Goal: Understand process/instructions: Learn about a topic

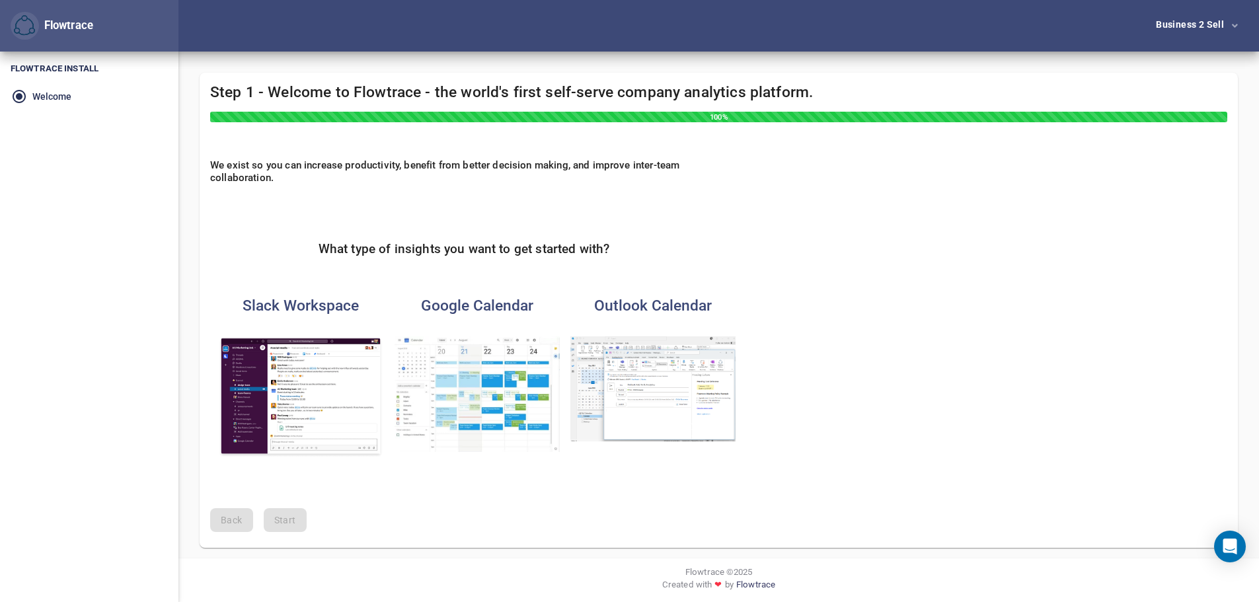
scroll to position [3, 0]
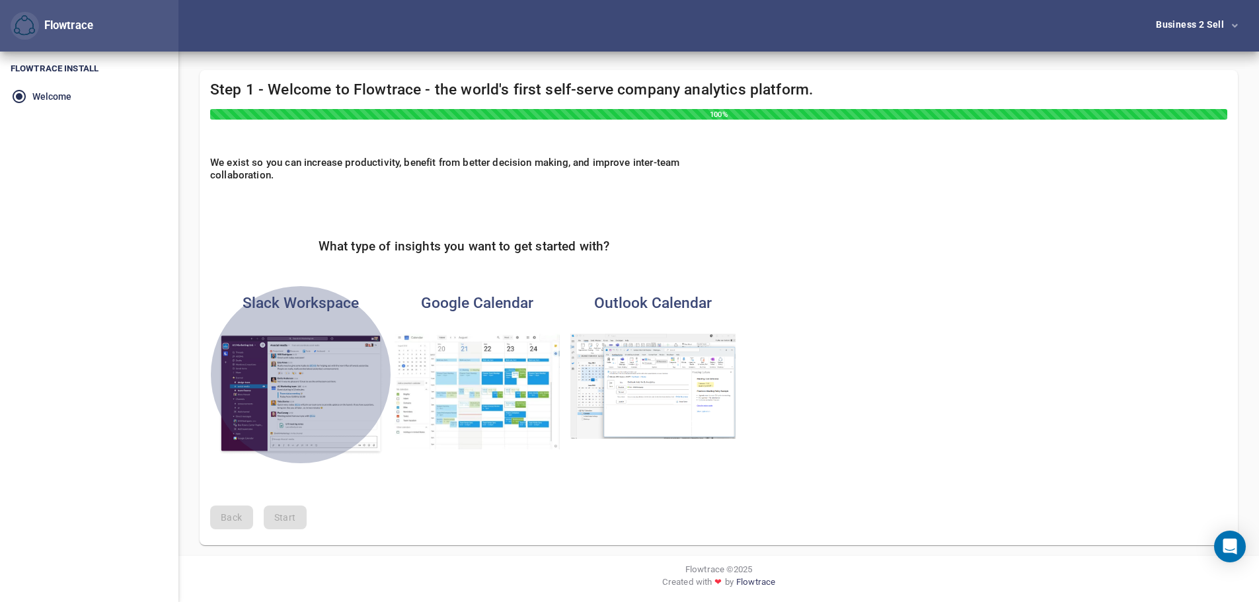
click at [281, 383] on img "button" at bounding box center [300, 395] width 165 height 122
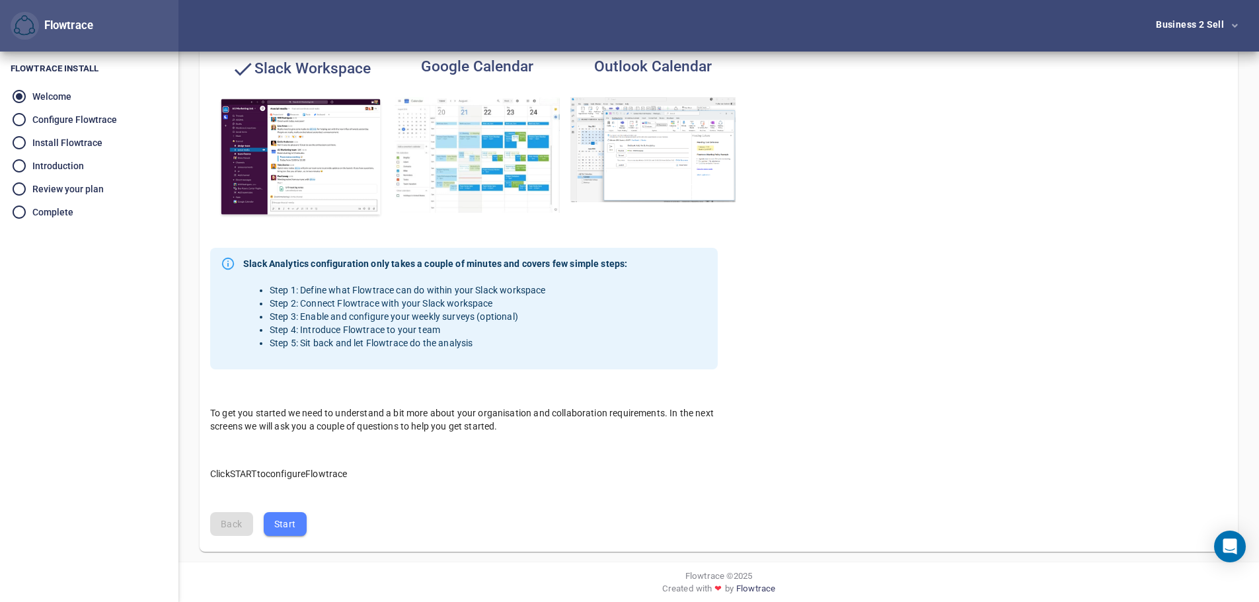
scroll to position [246, 0]
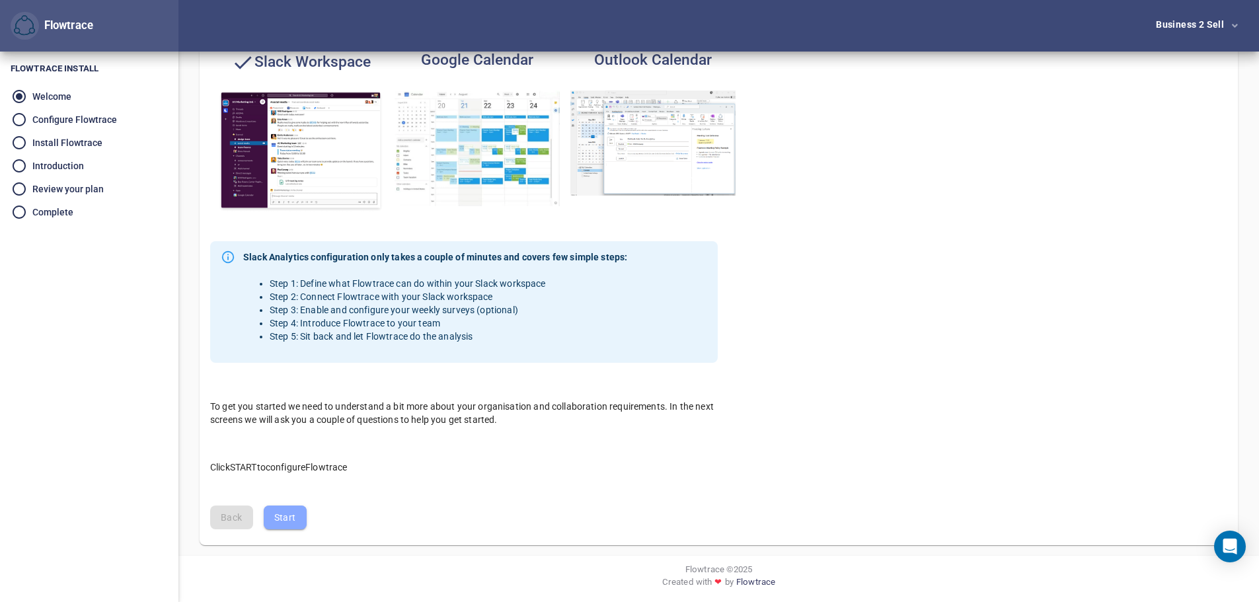
click at [275, 517] on span "Start" at bounding box center [285, 518] width 22 height 17
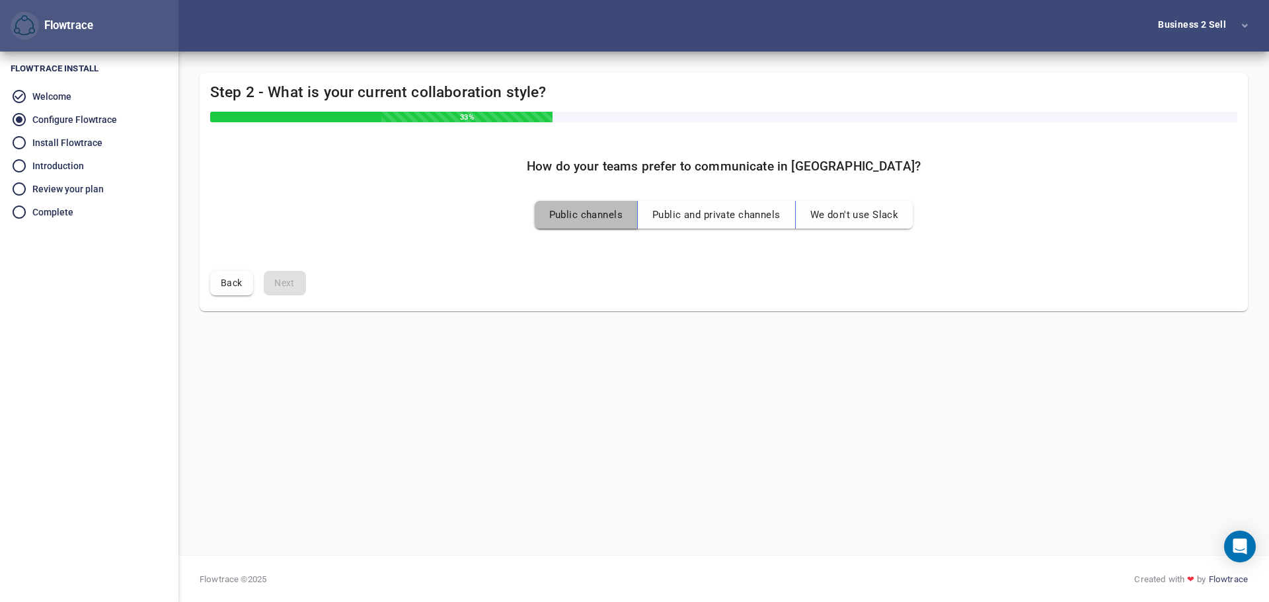
click at [603, 216] on span "Public channels" at bounding box center [585, 214] width 73 height 17
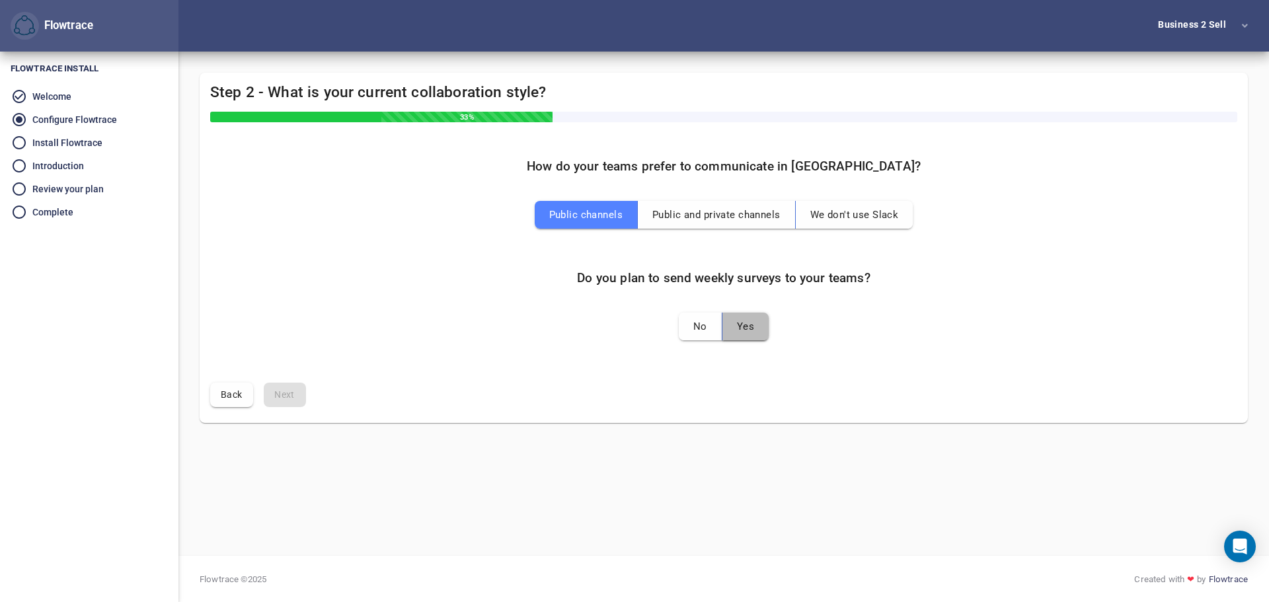
click at [755, 327] on button "Yes" at bounding box center [745, 327] width 46 height 28
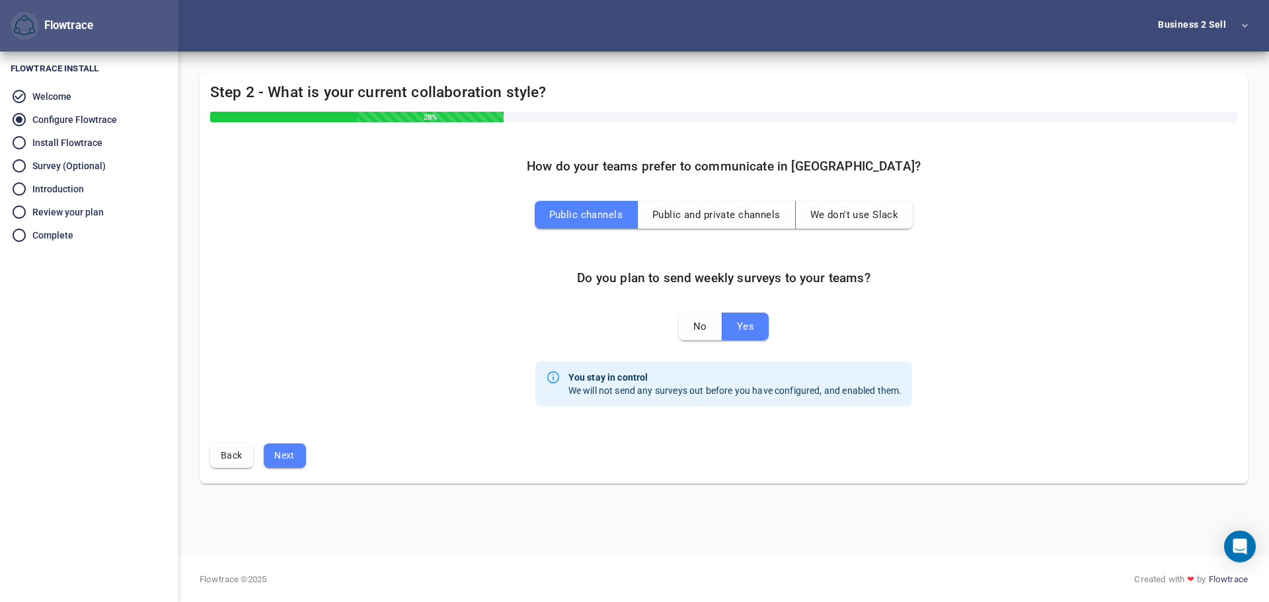
click at [287, 443] on button "Next" at bounding box center [285, 455] width 42 height 24
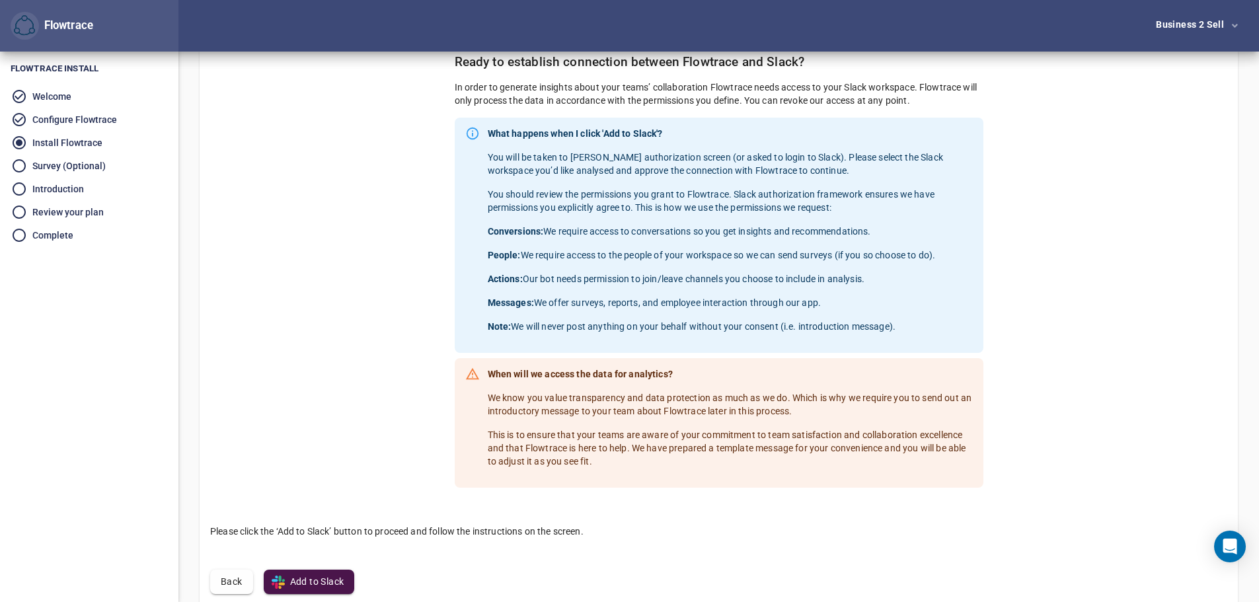
scroll to position [169, 0]
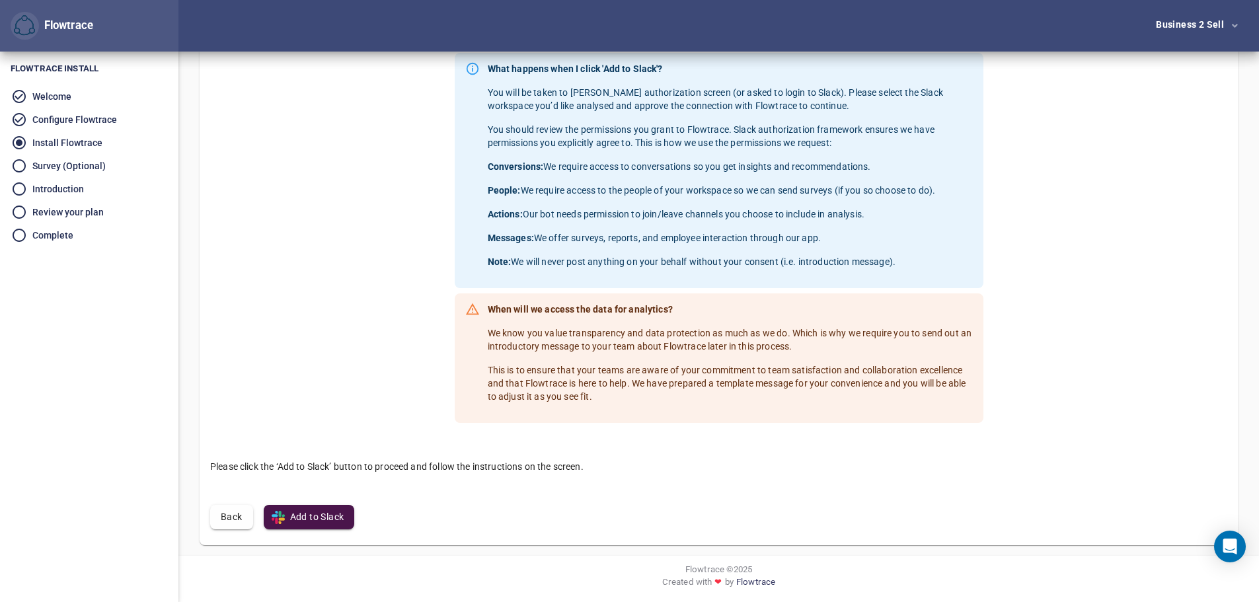
click at [55, 87] on li "Welcome" at bounding box center [89, 96] width 178 height 23
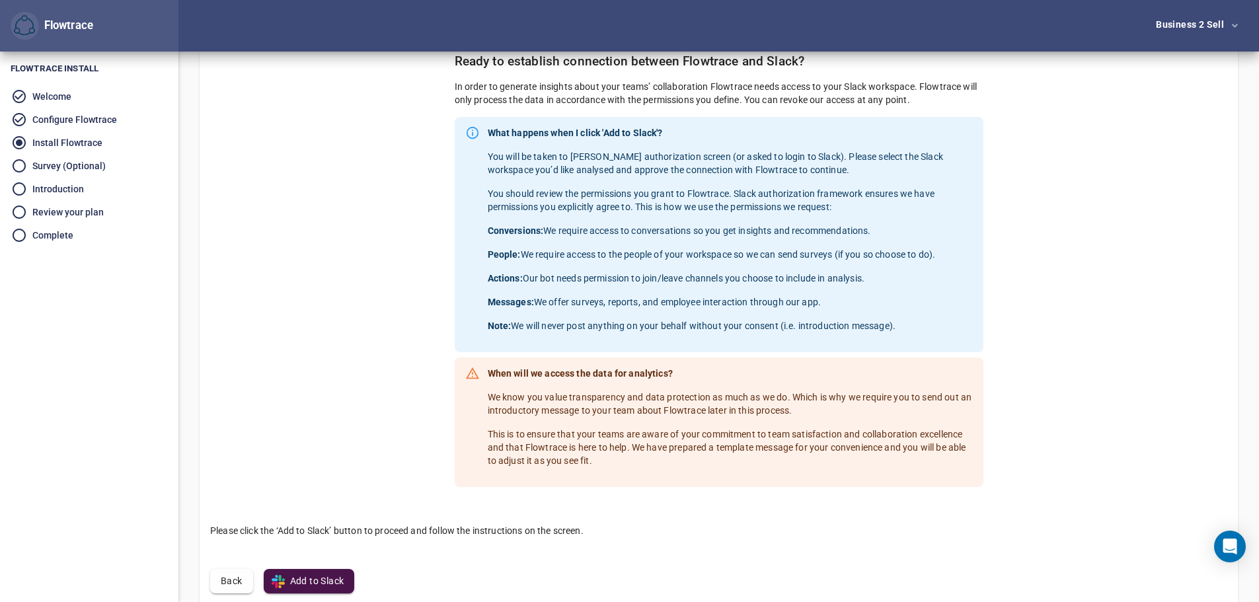
scroll to position [0, 0]
